Goal: Information Seeking & Learning: Learn about a topic

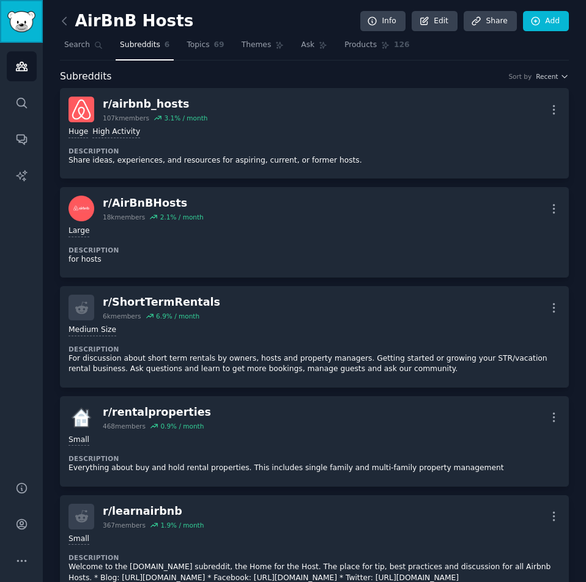
click at [22, 23] on img "Sidebar" at bounding box center [21, 21] width 28 height 21
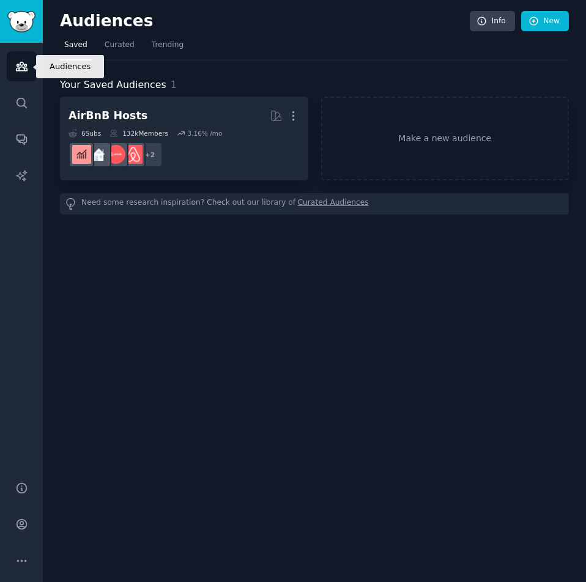
click at [16, 65] on icon "Sidebar" at bounding box center [21, 66] width 13 height 13
click at [20, 26] on img "Sidebar" at bounding box center [21, 21] width 28 height 21
click at [25, 51] on link "Audiences" at bounding box center [22, 66] width 30 height 30
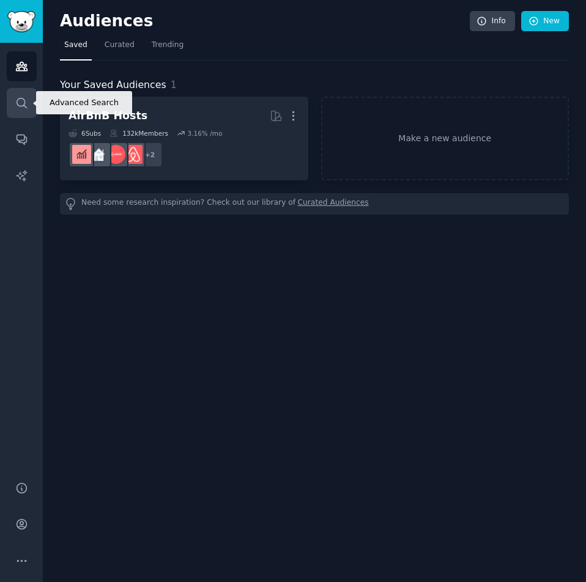
click at [16, 108] on icon "Sidebar" at bounding box center [21, 103] width 13 height 13
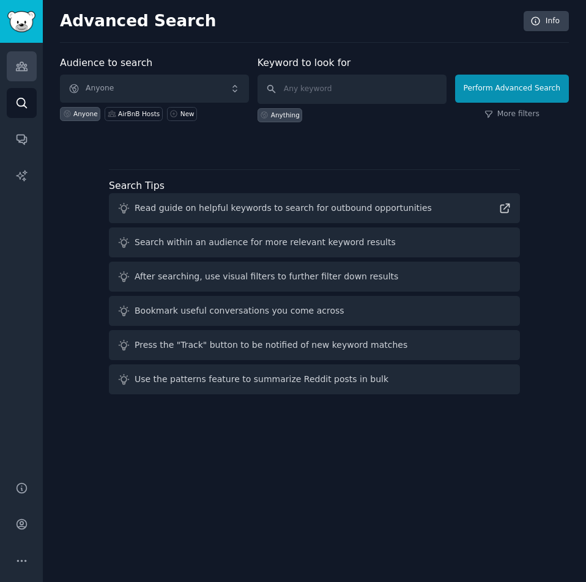
drag, startPoint x: 8, startPoint y: 50, endPoint x: 14, endPoint y: 52, distance: 6.4
click at [8, 50] on div "Audiences Search Conversations AI Reports" at bounding box center [21, 255] width 43 height 424
click at [29, 69] on link "Audiences" at bounding box center [22, 66] width 30 height 30
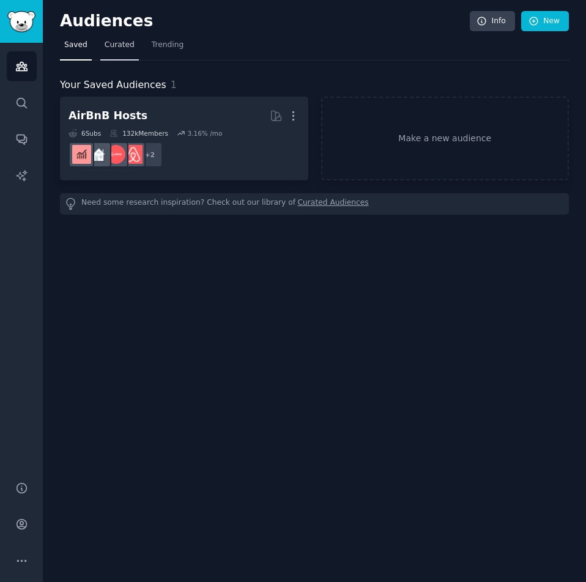
click at [114, 48] on span "Curated" at bounding box center [120, 45] width 30 height 11
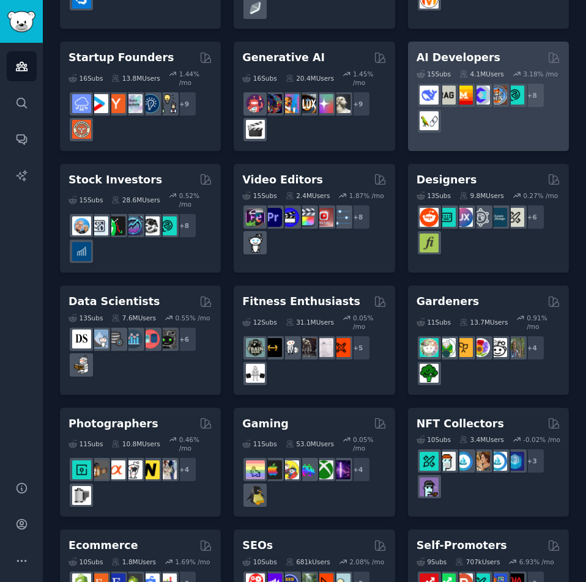
scroll to position [428, 0]
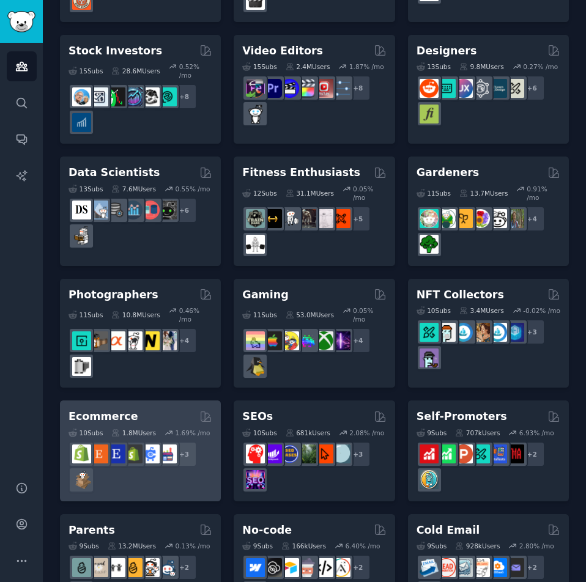
click at [119, 429] on icon at bounding box center [115, 433] width 9 height 9
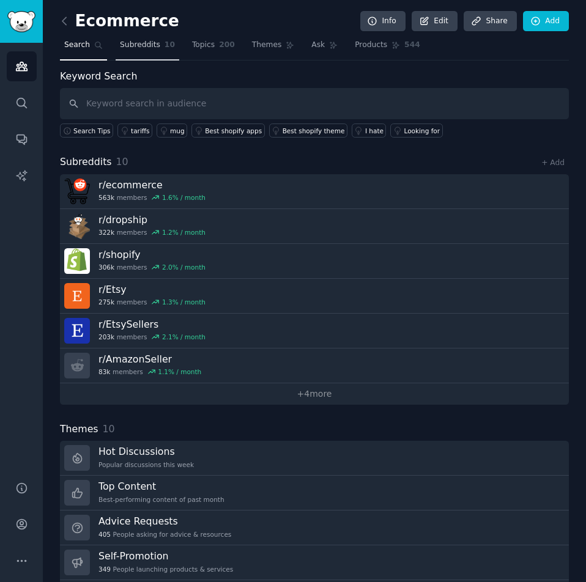
click at [139, 43] on span "Subreddits" at bounding box center [140, 45] width 40 height 11
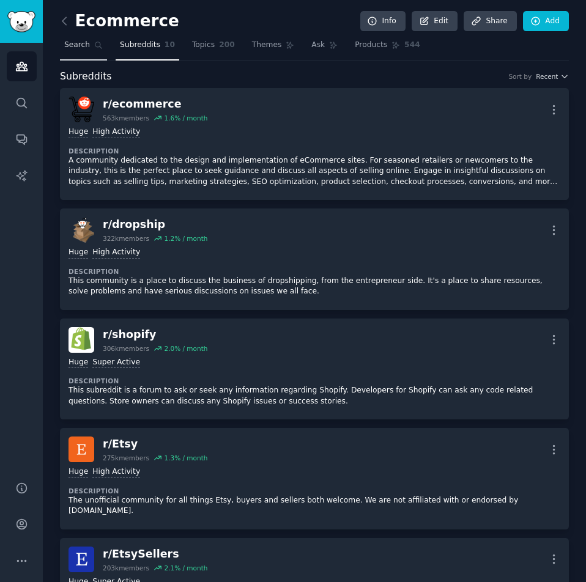
click at [69, 57] on link "Search" at bounding box center [83, 47] width 47 height 25
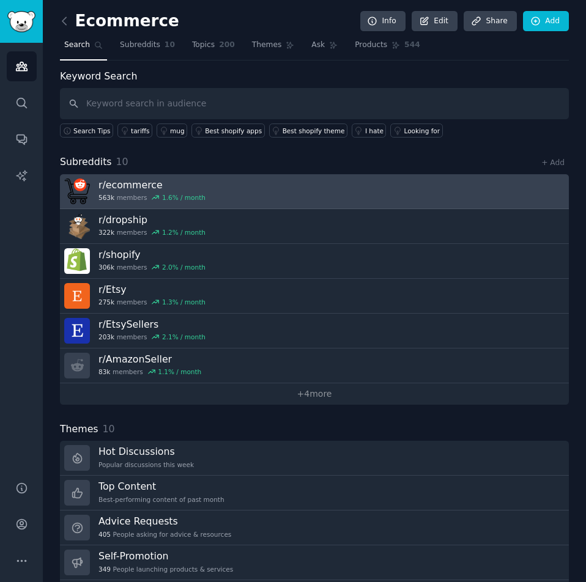
click at [289, 182] on link "r/ ecommerce 563k members 1.6 % / month" at bounding box center [314, 191] width 509 height 35
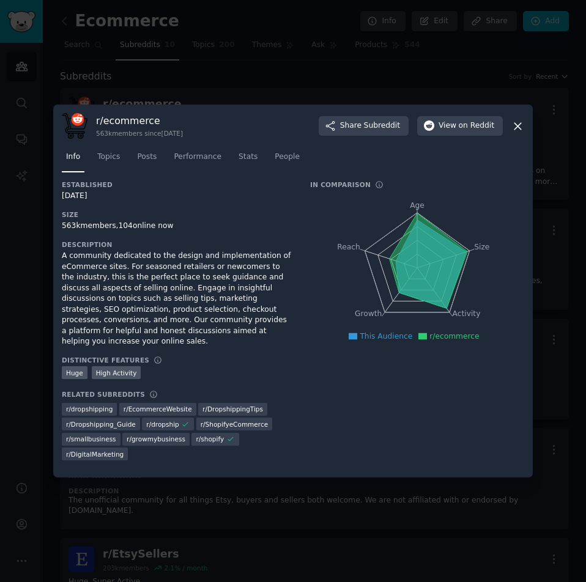
click at [454, 65] on div at bounding box center [293, 291] width 586 height 582
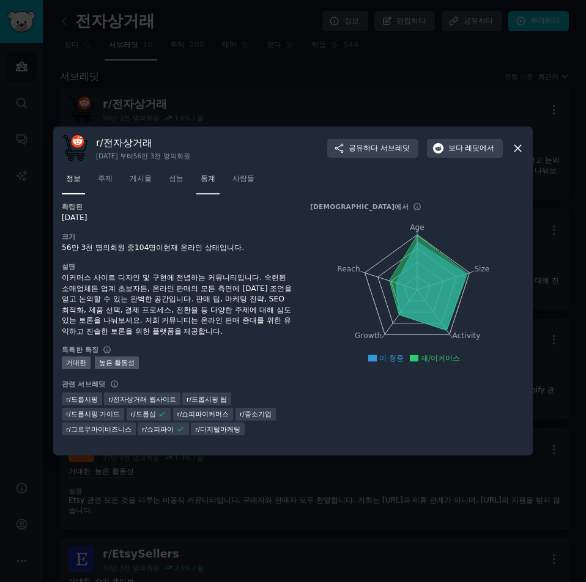
click at [204, 172] on link "통계" at bounding box center [207, 181] width 23 height 25
